Goal: Check status: Check status

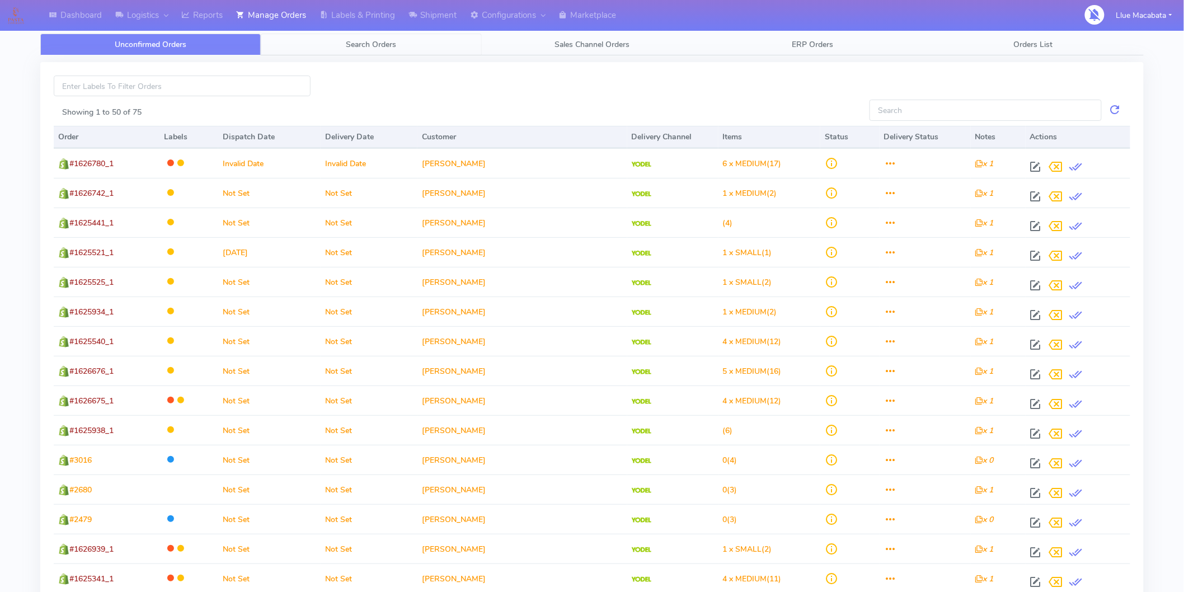
drag, startPoint x: 347, startPoint y: 53, endPoint x: 353, endPoint y: 46, distance: 9.9
click at [348, 51] on link "Search Orders" at bounding box center [371, 45] width 220 height 22
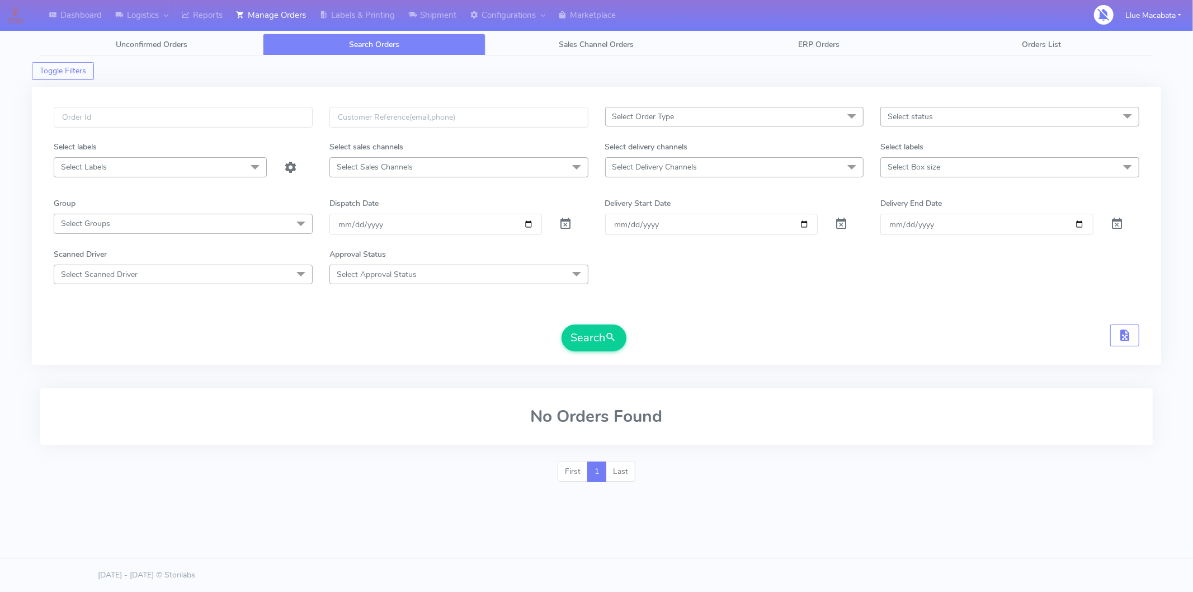
click at [357, 40] on span "Search Orders" at bounding box center [374, 44] width 50 height 11
drag, startPoint x: 345, startPoint y: 219, endPoint x: 361, endPoint y: 225, distance: 16.8
click at [345, 220] on input "[DATE]" at bounding box center [435, 224] width 213 height 21
click at [364, 224] on input "date" at bounding box center [435, 224] width 213 height 21
click at [386, 226] on input "date" at bounding box center [435, 224] width 213 height 21
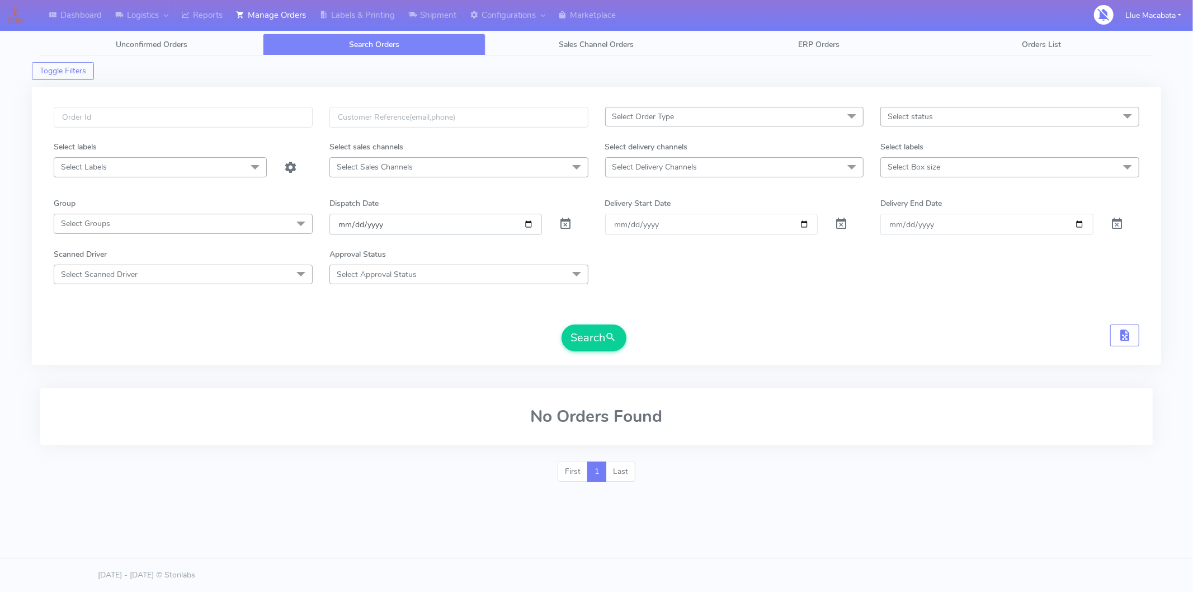
drag, startPoint x: 348, startPoint y: 224, endPoint x: 365, endPoint y: 226, distance: 16.9
click at [352, 225] on input "date" at bounding box center [435, 224] width 213 height 21
click at [358, 225] on input "date" at bounding box center [435, 224] width 213 height 21
drag, startPoint x: 83, startPoint y: 116, endPoint x: 91, endPoint y: 123, distance: 10.7
click at [86, 119] on input "text" at bounding box center [183, 117] width 259 height 21
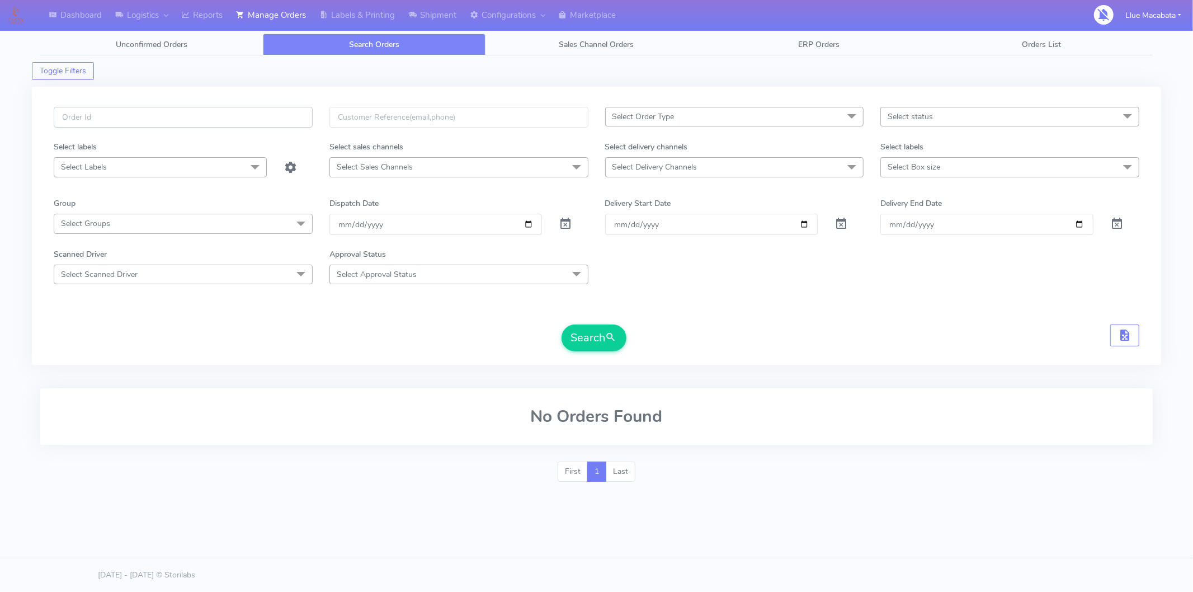
paste input "1628540"
type input "1628540"
click at [562, 324] on button "Search" at bounding box center [594, 337] width 65 height 27
